Goal: Find specific page/section

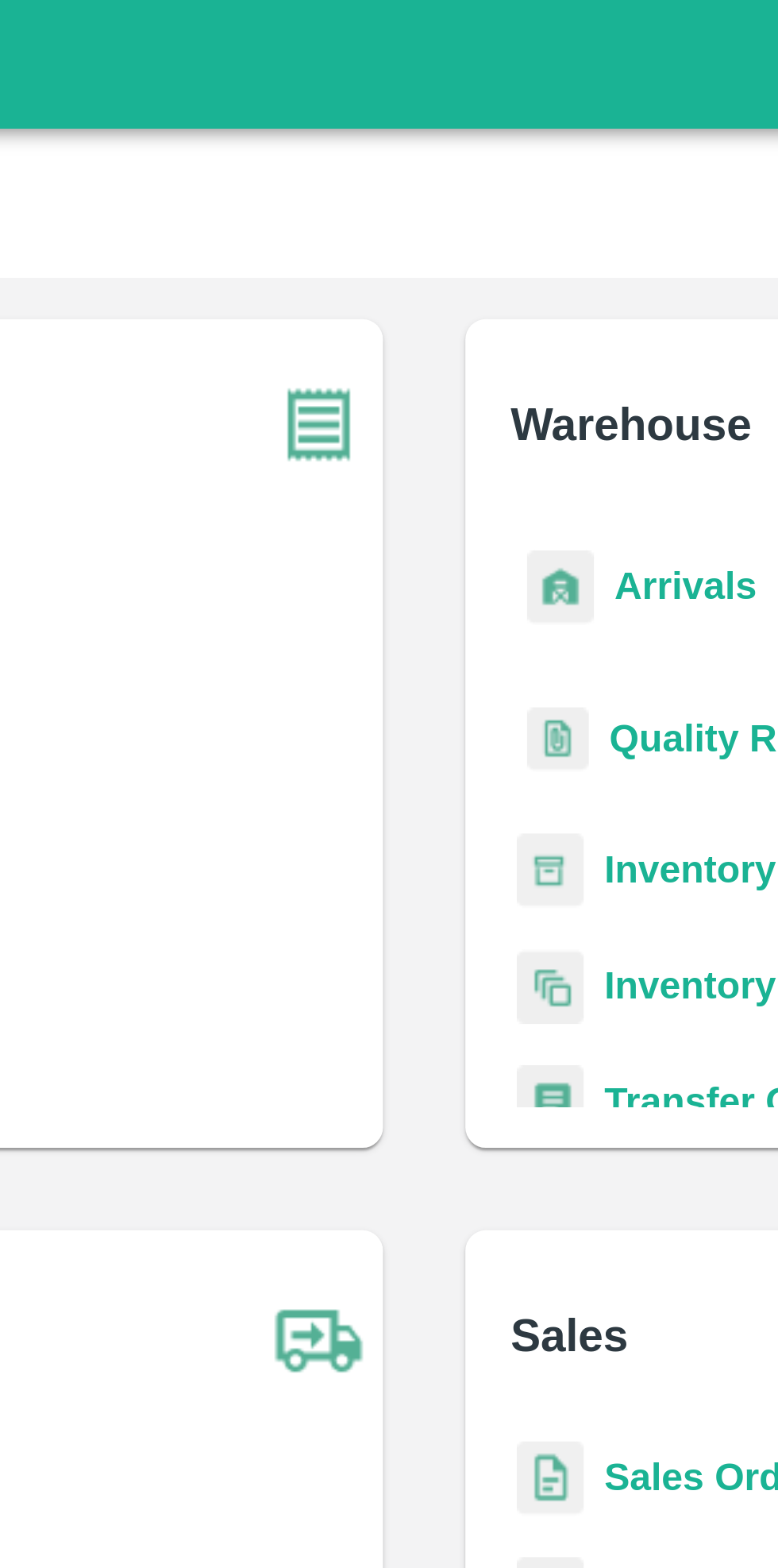
click at [468, 267] on b "Inventory" at bounding box center [471, 268] width 53 height 13
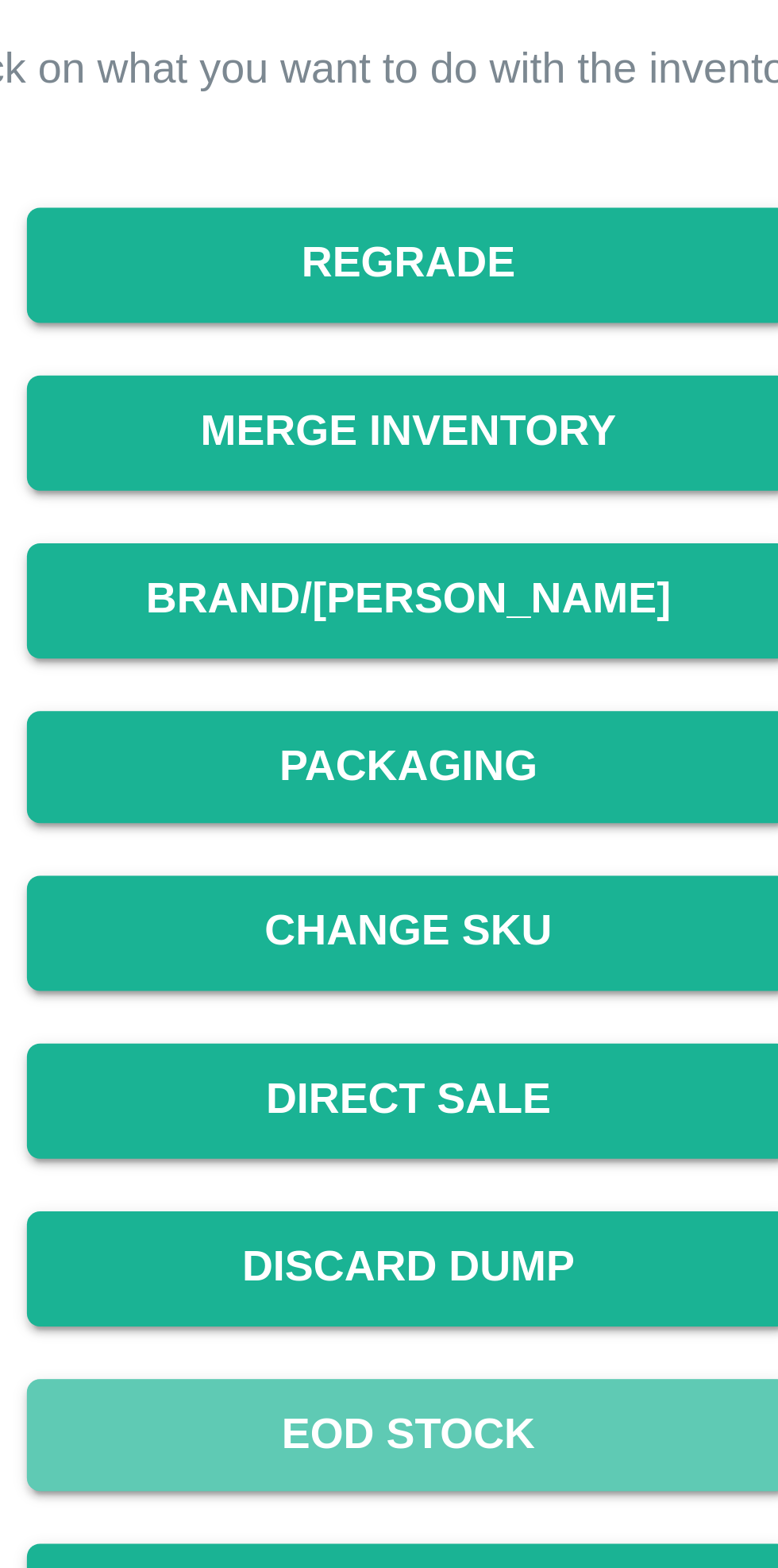
click at [513, 723] on link "EOD Stock" at bounding box center [510, 737] width 184 height 28
